Goal: Task Accomplishment & Management: Complete application form

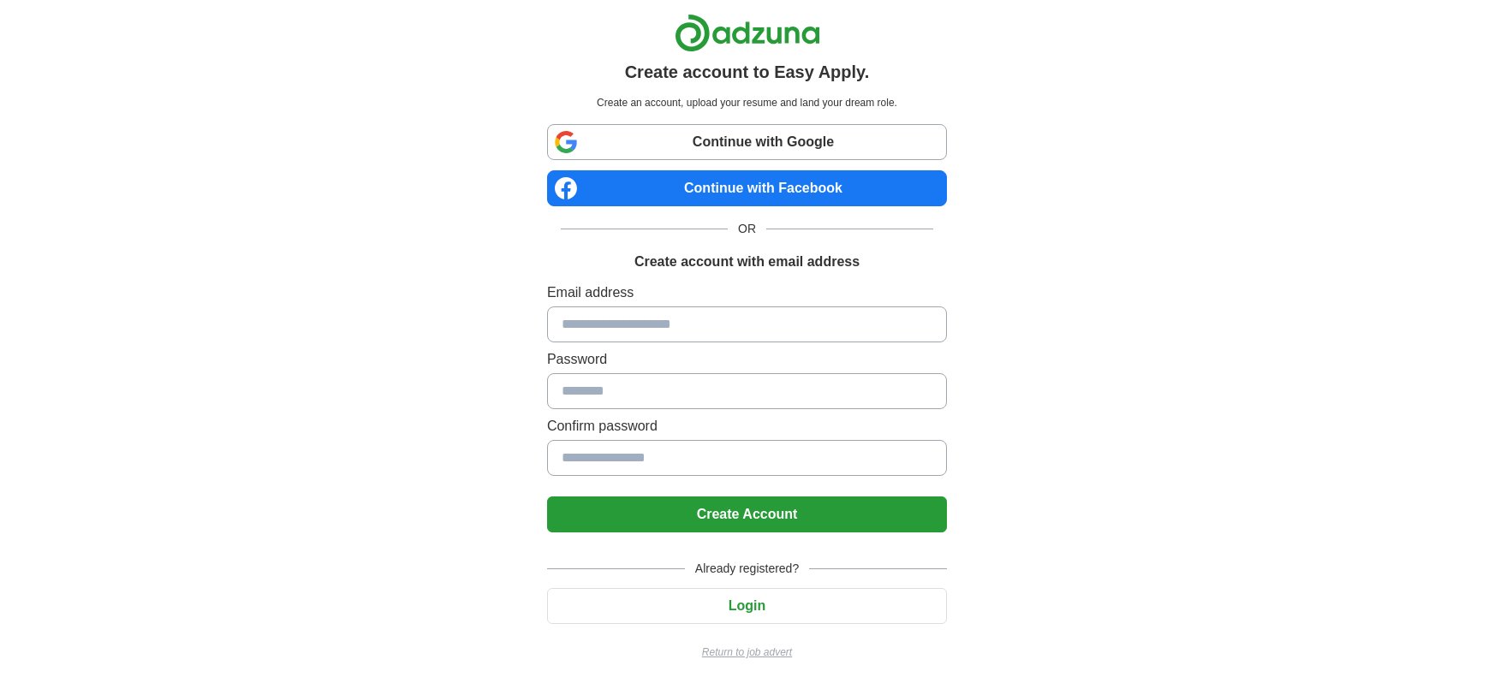
click at [579, 329] on input at bounding box center [747, 324] width 400 height 36
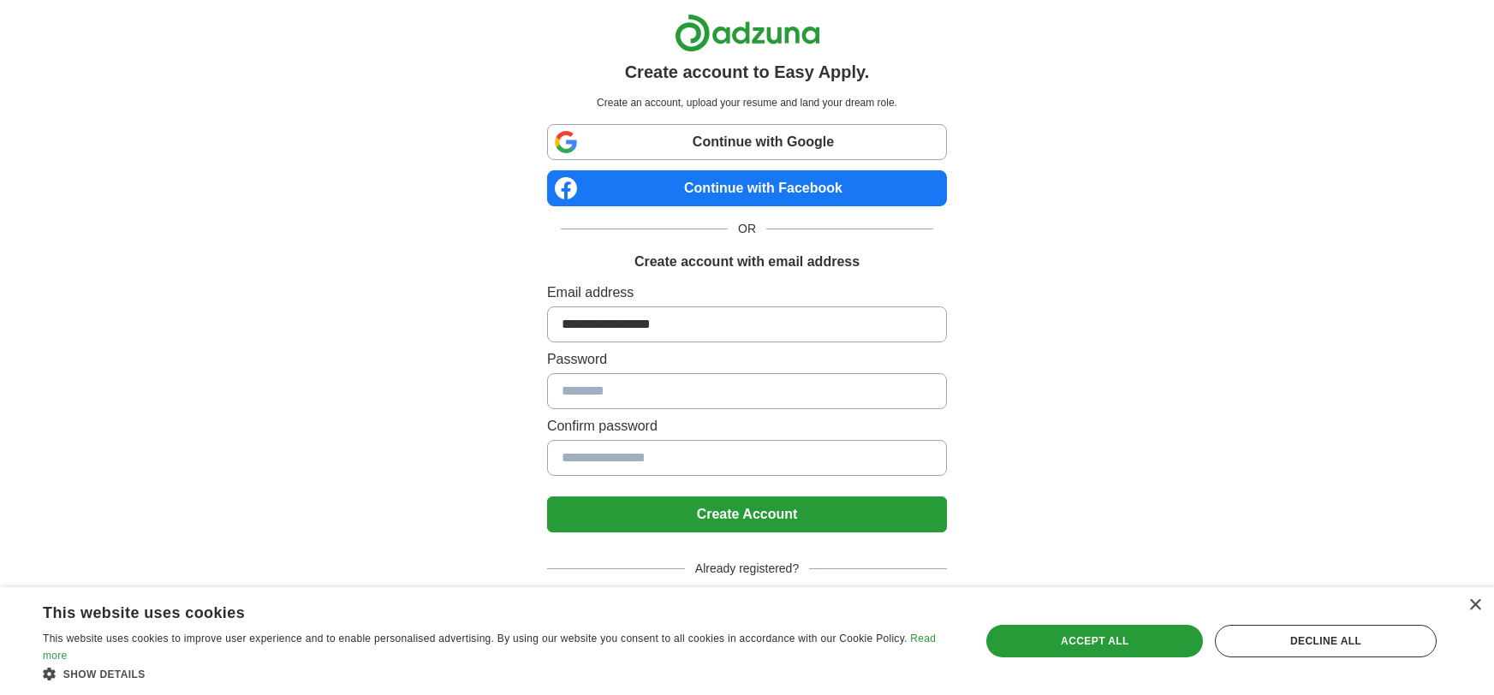
type input "**********"
click at [1478, 609] on div "×" at bounding box center [1474, 605] width 13 height 13
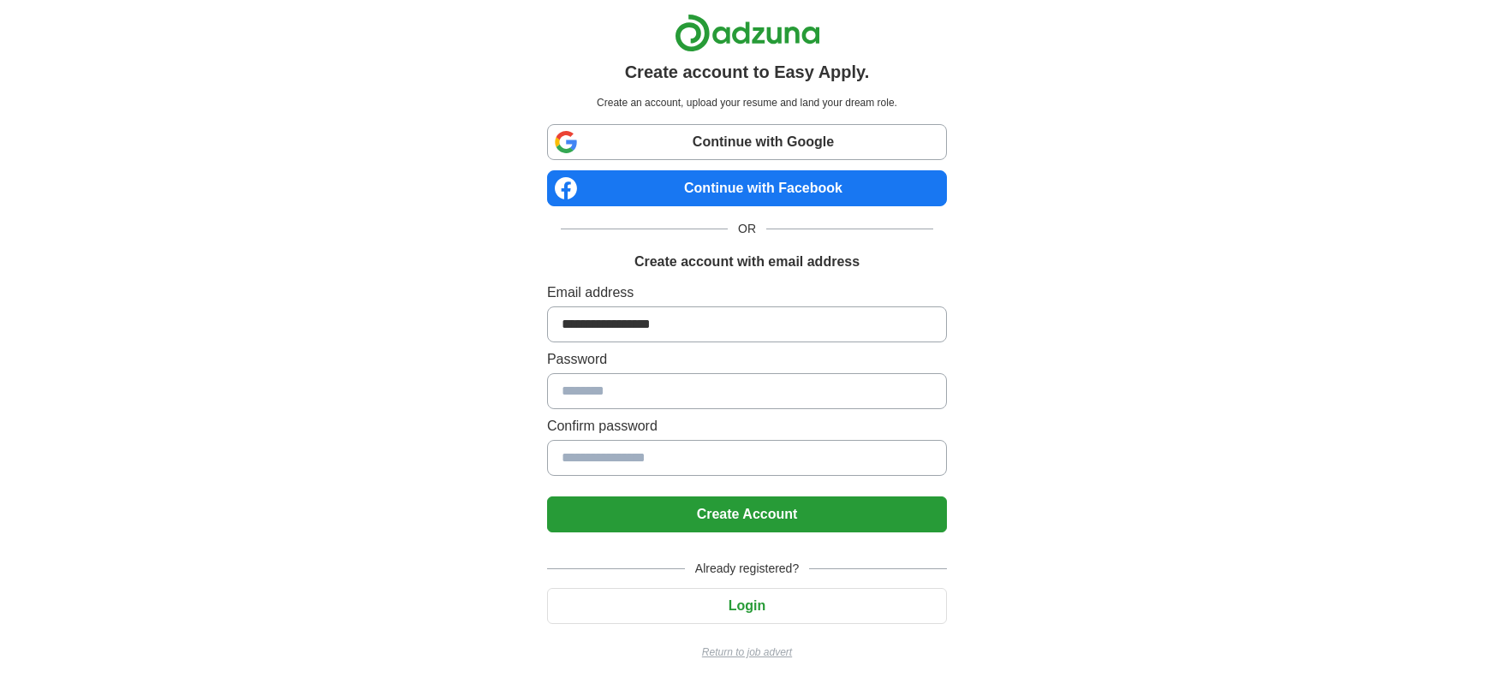
click at [729, 395] on input at bounding box center [747, 391] width 400 height 36
click at [673, 386] on input at bounding box center [747, 391] width 400 height 36
click at [656, 396] on input at bounding box center [747, 391] width 400 height 36
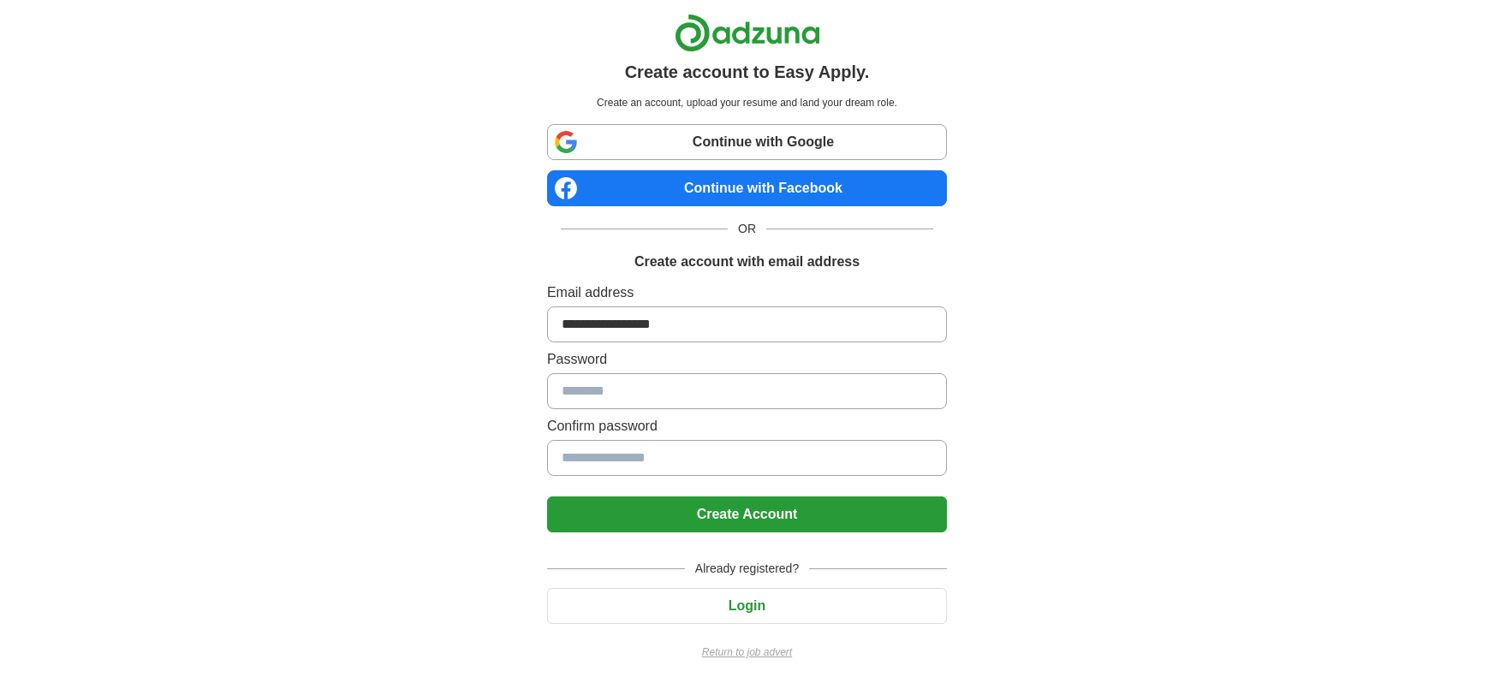
click at [597, 391] on input at bounding box center [747, 391] width 400 height 36
click at [650, 141] on link "Continue with Google" at bounding box center [747, 142] width 400 height 36
